Goal: Task Accomplishment & Management: Use online tool/utility

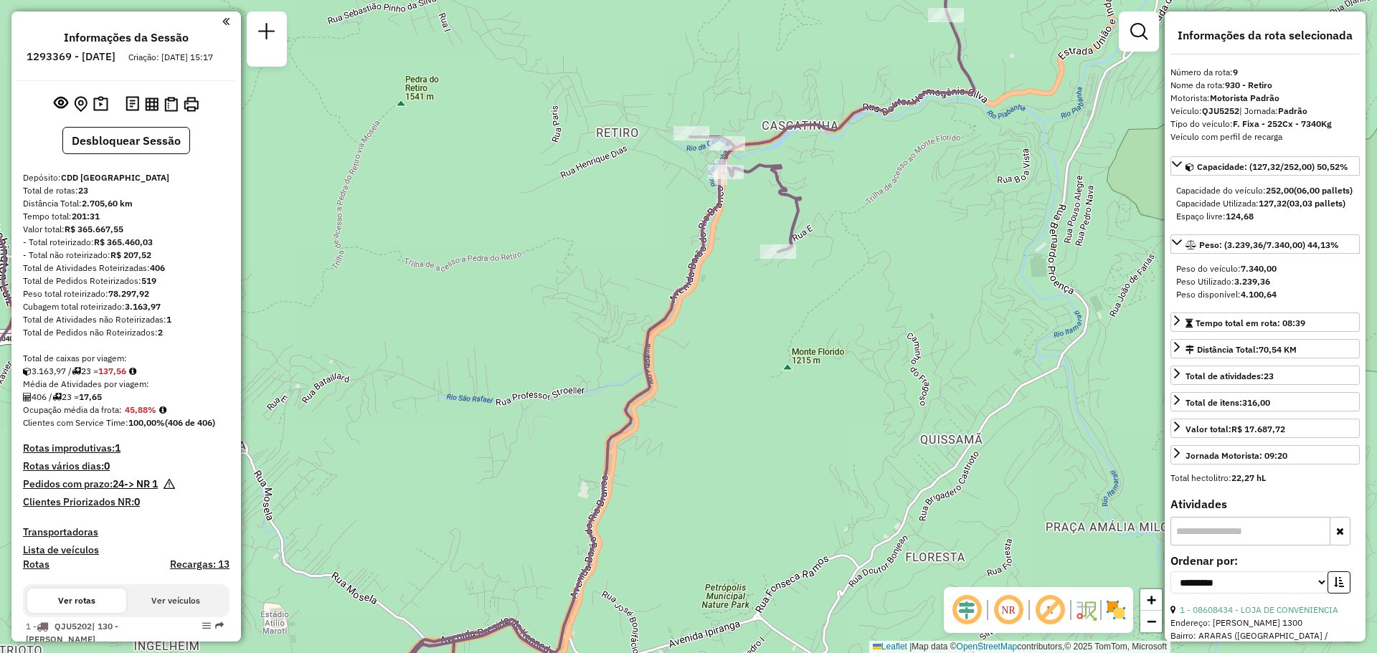
select select "**********"
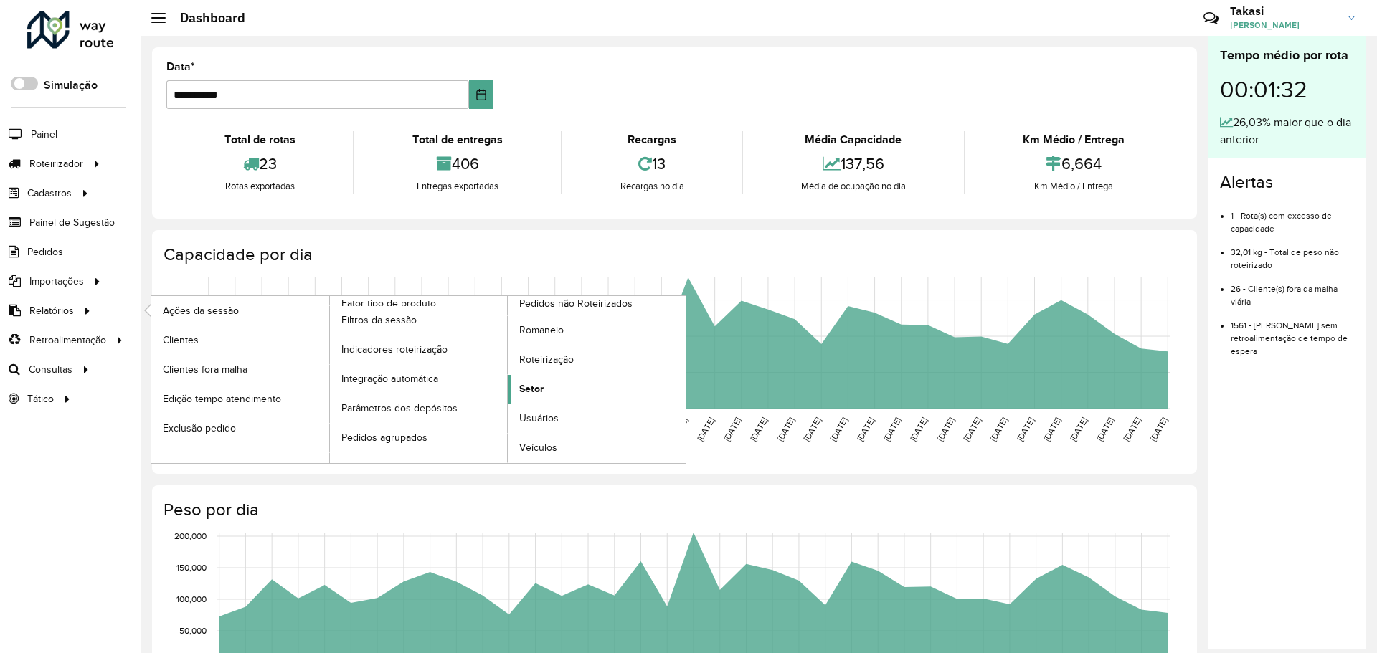
click at [542, 388] on span "Setor" at bounding box center [531, 389] width 24 height 15
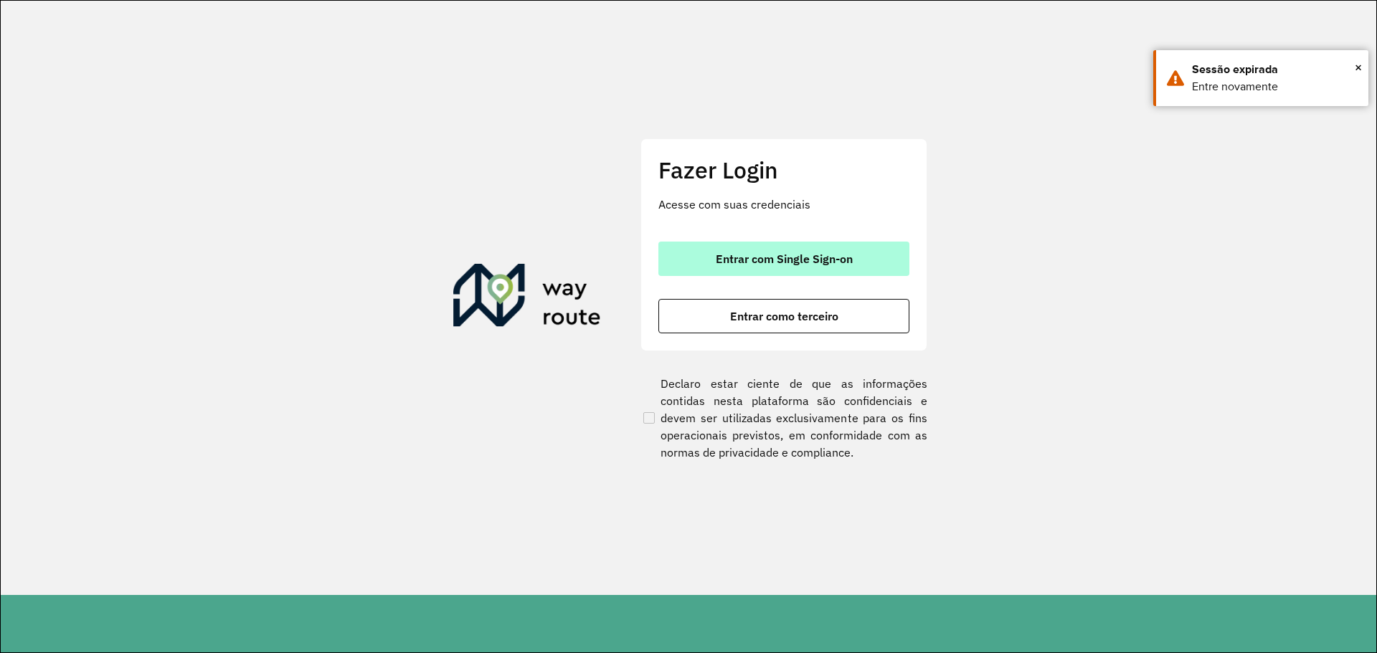
click at [816, 268] on button "Entrar com Single Sign-on" at bounding box center [783, 259] width 251 height 34
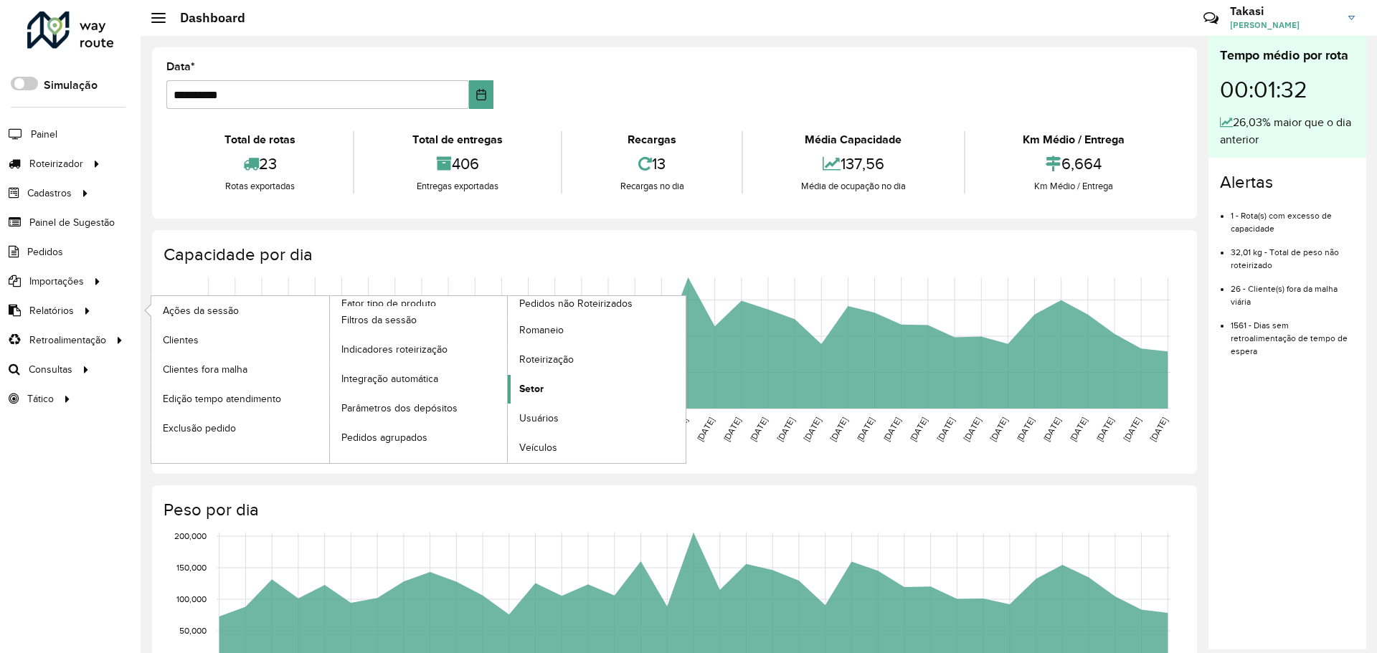
click at [542, 390] on span "Setor" at bounding box center [531, 389] width 24 height 15
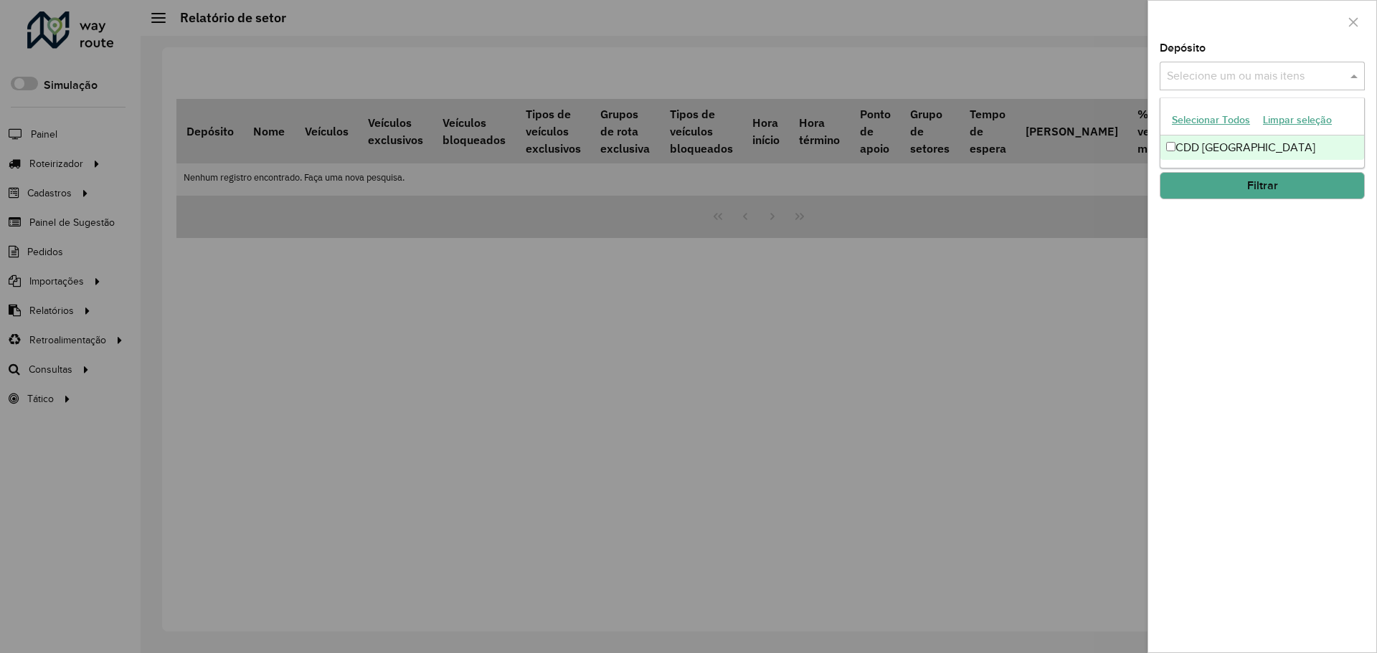
click at [1326, 75] on input "text" at bounding box center [1255, 76] width 184 height 17
click at [1269, 135] on div "Selecionar Todos Limpar seleção" at bounding box center [1263, 120] width 204 height 30
click at [1261, 146] on div "CDD [GEOGRAPHIC_DATA]" at bounding box center [1263, 148] width 204 height 24
drag, startPoint x: 1234, startPoint y: 259, endPoint x: 1228, endPoint y: 237, distance: 22.5
click at [1234, 256] on div "Depósito Selecione um ou mais itens CDD Petropolis × × Grupo de Depósito Seleci…" at bounding box center [1262, 348] width 228 height 610
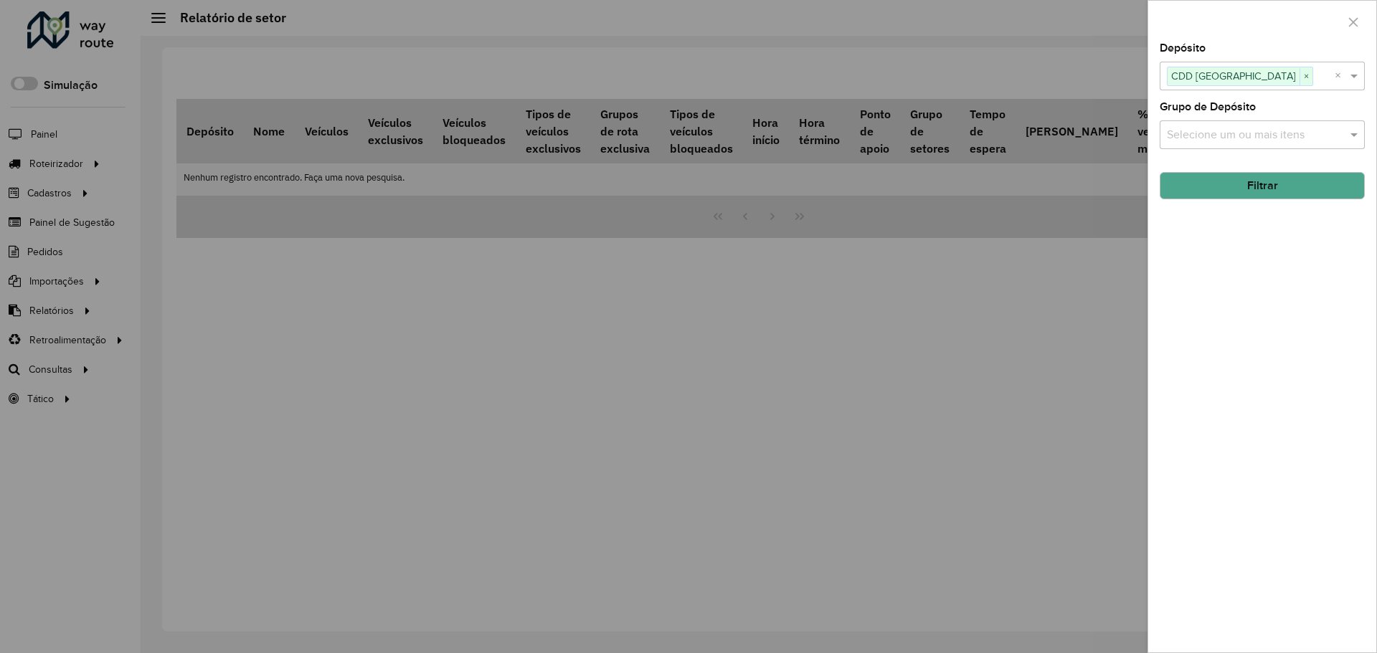
click at [1212, 135] on input "text" at bounding box center [1255, 135] width 184 height 17
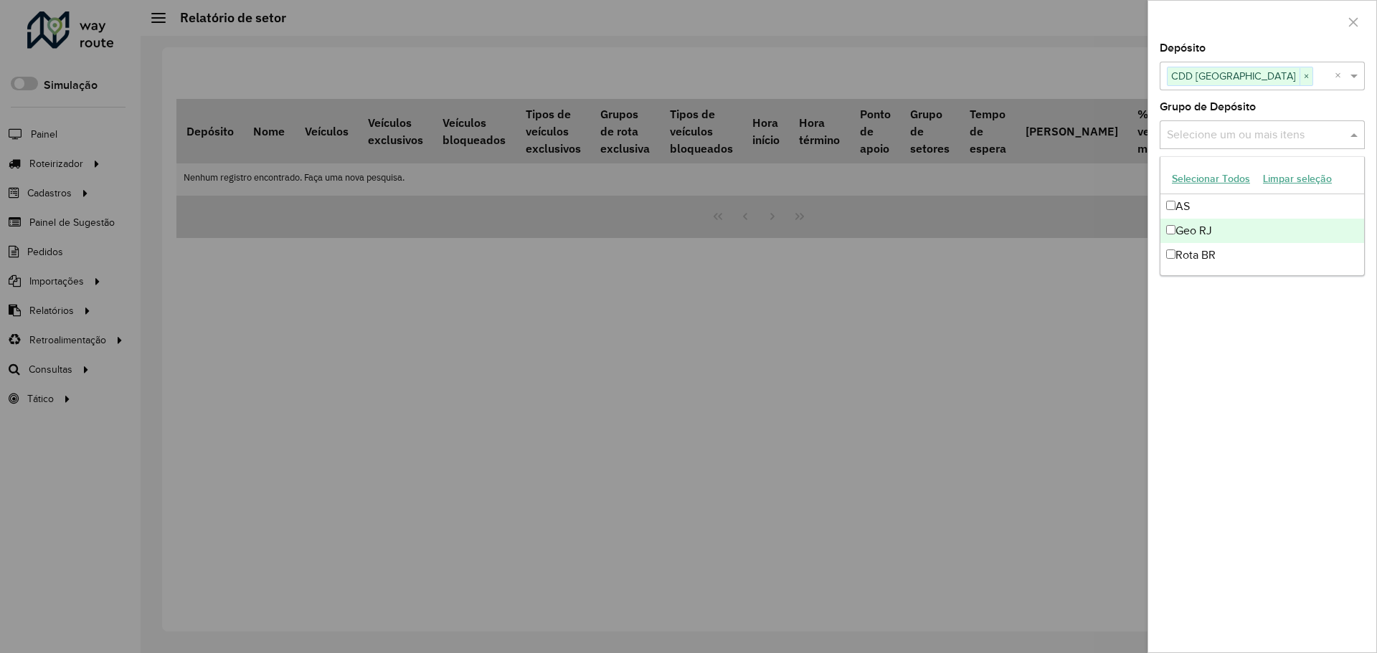
click at [1229, 231] on div "Geo RJ" at bounding box center [1263, 231] width 204 height 24
click at [1273, 384] on div "Depósito Selecione um ou mais itens CDD Petropolis × × Grupo de Depósito Seleci…" at bounding box center [1262, 348] width 228 height 610
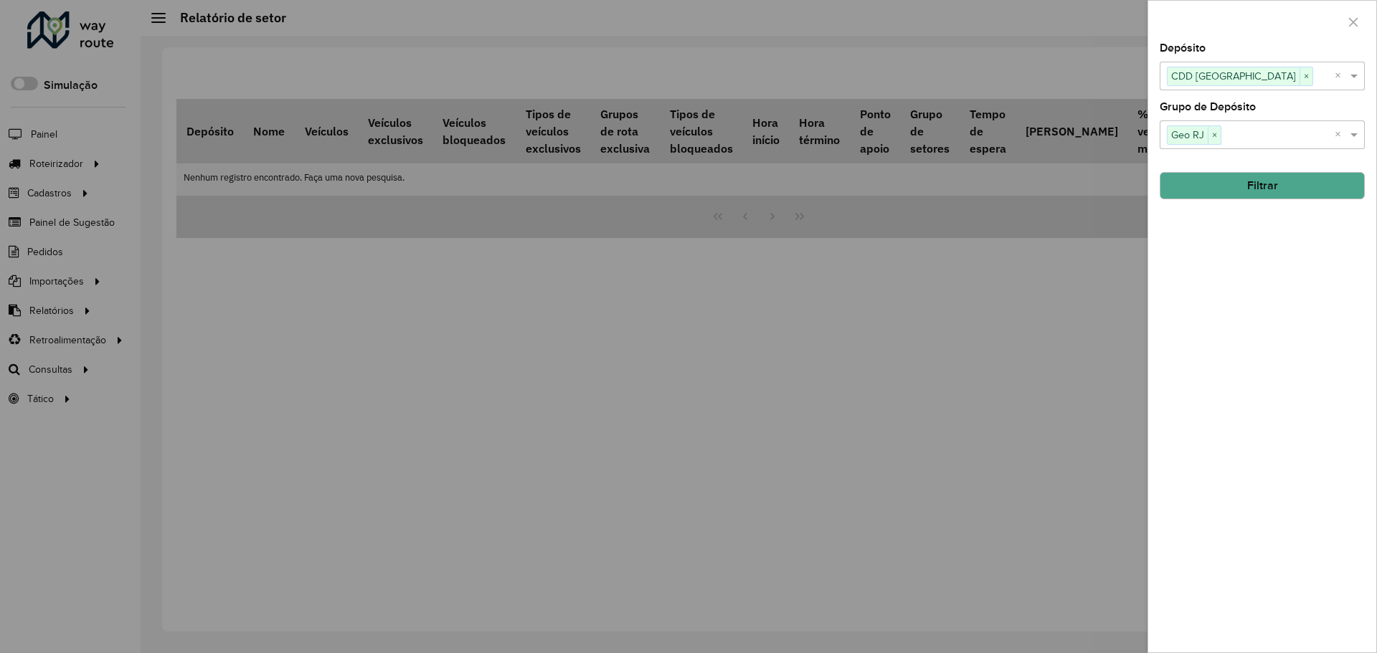
click at [1233, 186] on button "Filtrar" at bounding box center [1262, 185] width 205 height 27
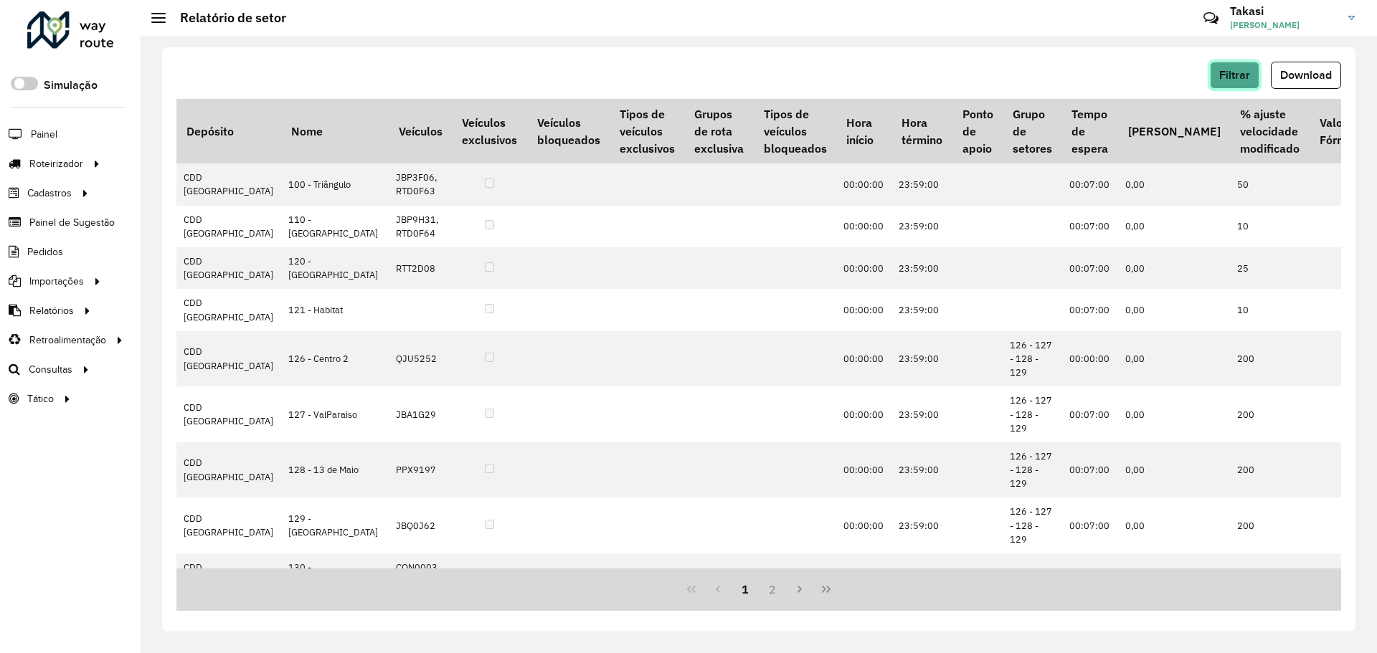
click at [1212, 82] on button "Filtrar" at bounding box center [1234, 75] width 49 height 27
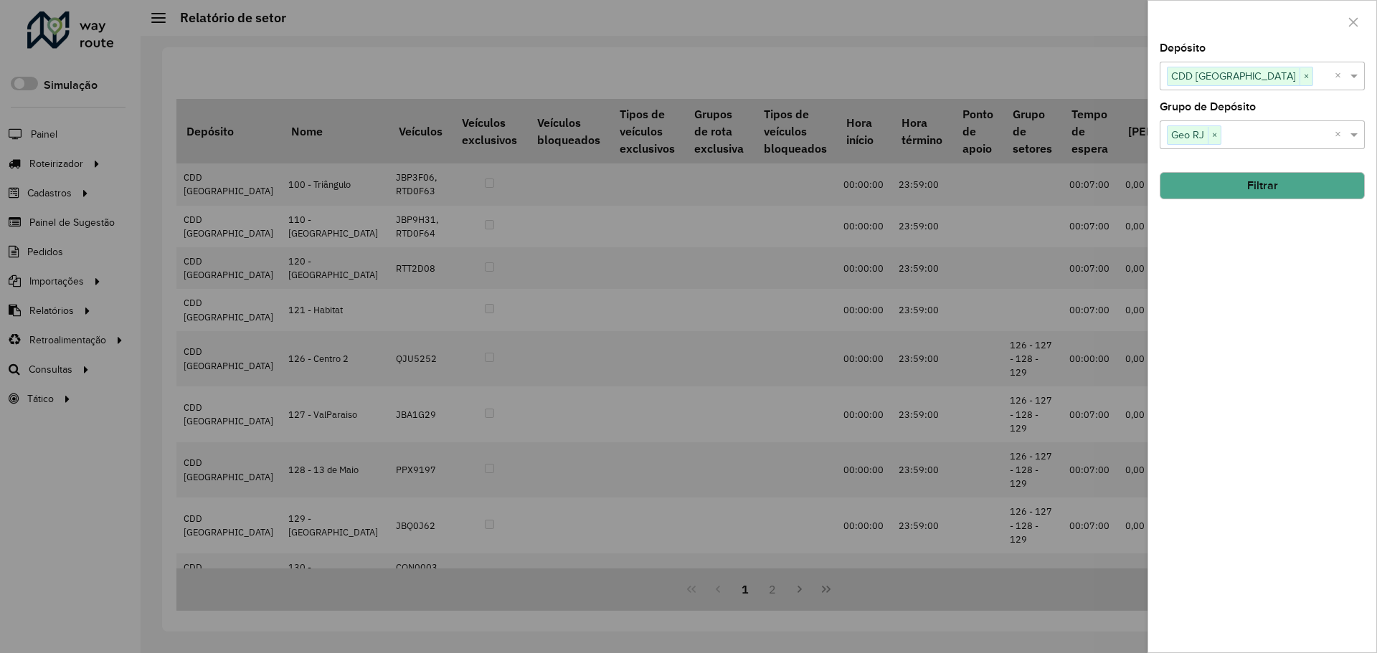
click at [1001, 20] on div at bounding box center [688, 326] width 1377 height 653
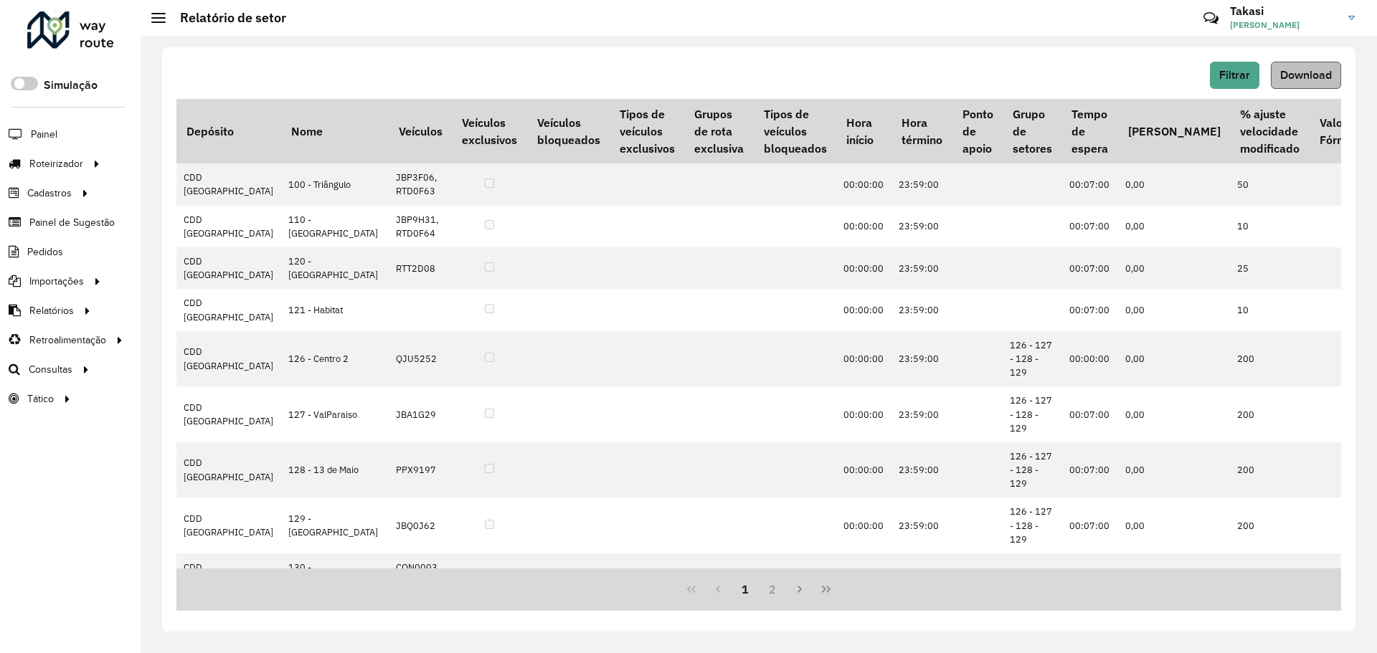
click at [1301, 62] on div "Filtrar Download Depósito Nome Veículos Veículos exclusivos Veículos bloqueados…" at bounding box center [759, 339] width 1194 height 585
click at [1326, 75] on span "Download" at bounding box center [1306, 75] width 52 height 12
